Goal: Task Accomplishment & Management: Manage account settings

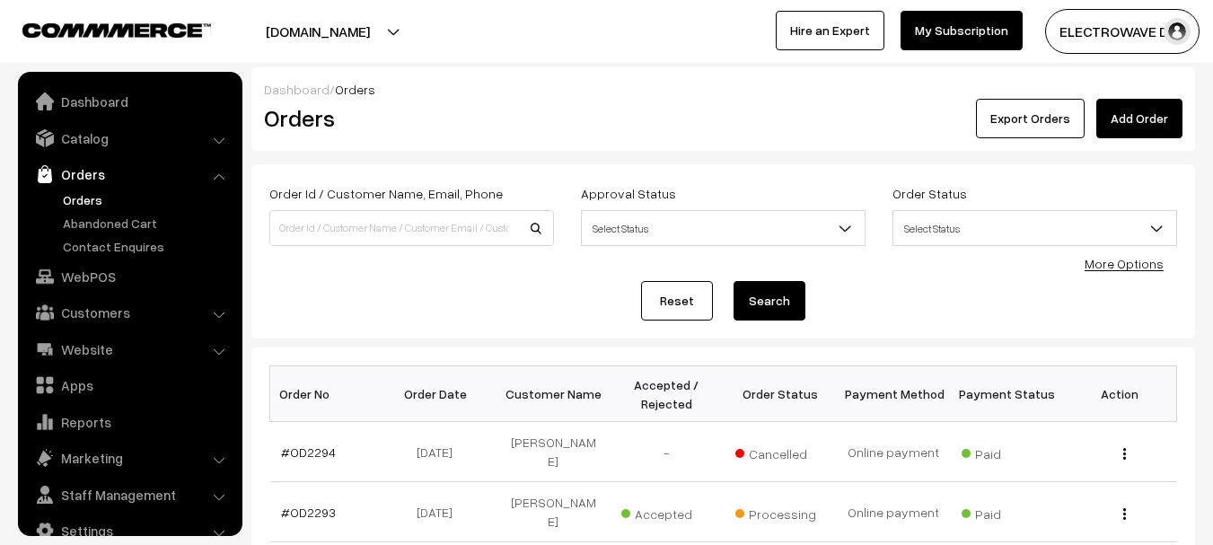
click at [70, 190] on link "Orders" at bounding box center [147, 199] width 178 height 19
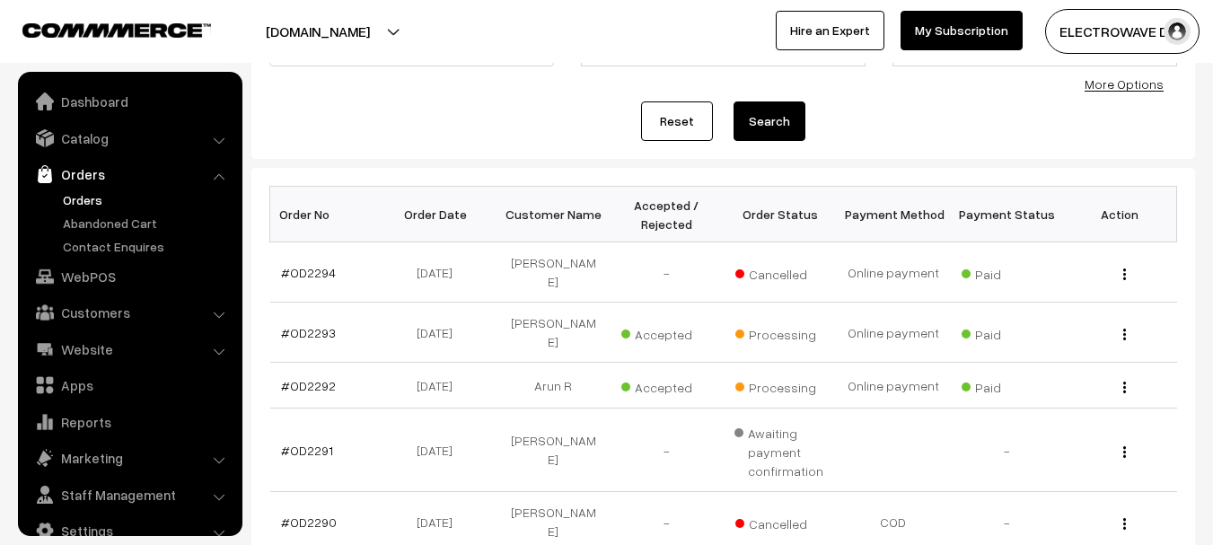
scroll to position [29, 0]
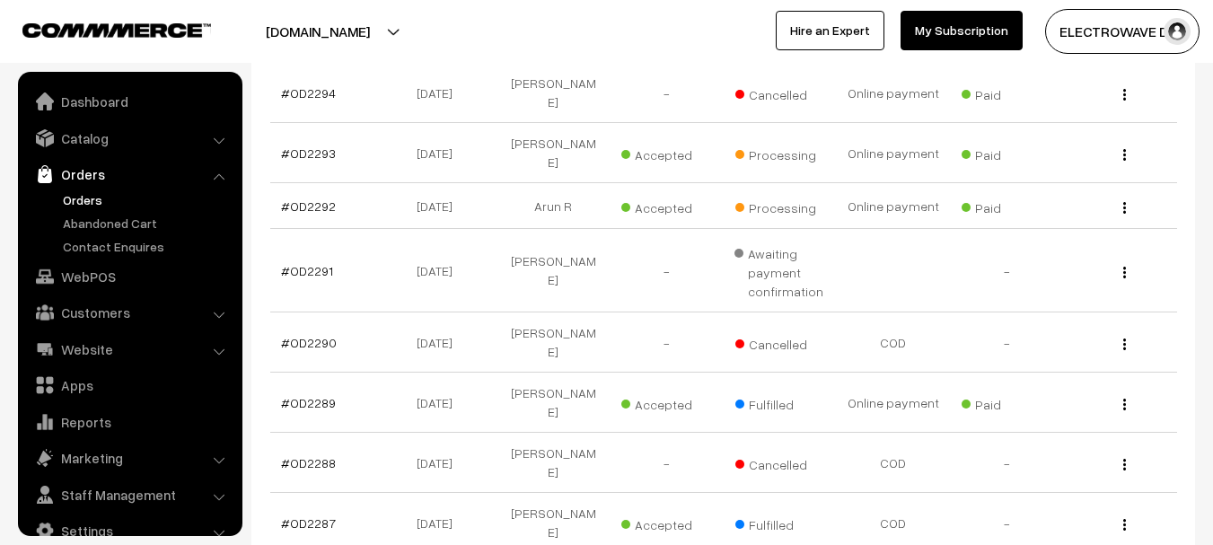
scroll to position [29, 0]
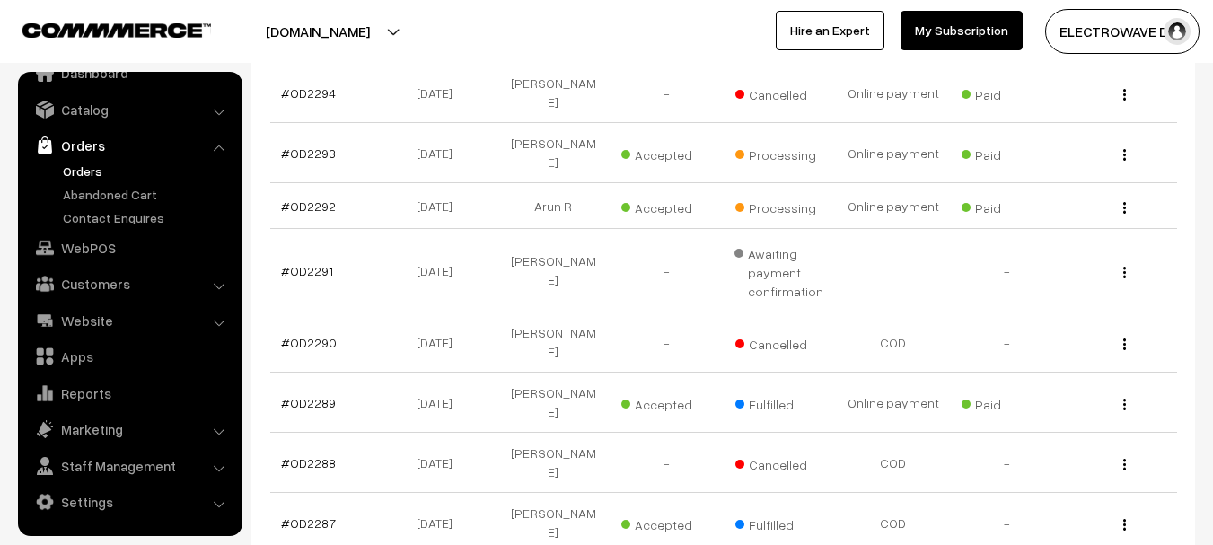
click at [84, 170] on link "Orders" at bounding box center [147, 171] width 178 height 19
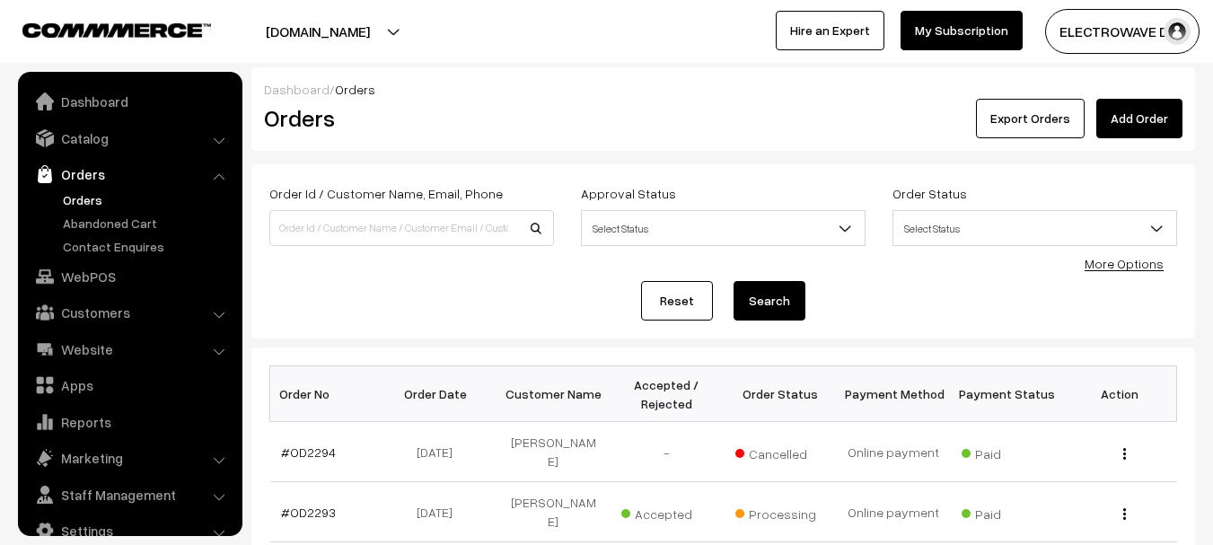
scroll to position [29, 0]
